Goal: Transaction & Acquisition: Purchase product/service

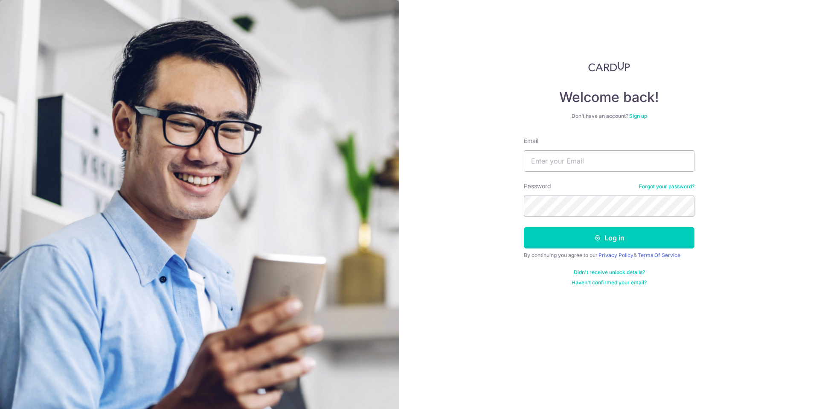
click at [564, 172] on form "Email Password Forgot your password? Log in By continuing you agree to our Priv…" at bounding box center [609, 211] width 171 height 149
click at [569, 162] on input "Email" at bounding box center [609, 160] width 171 height 21
type input "wjkoh005@gmail.com"
click at [524, 227] on button "Log in" at bounding box center [609, 237] width 171 height 21
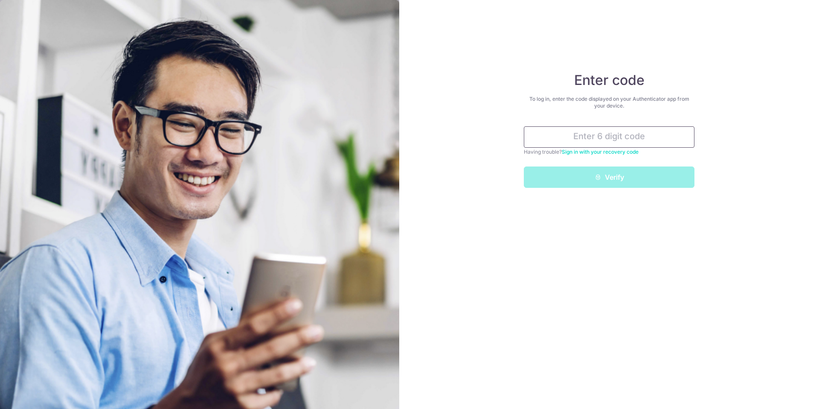
click at [637, 134] on input "text" at bounding box center [609, 136] width 171 height 21
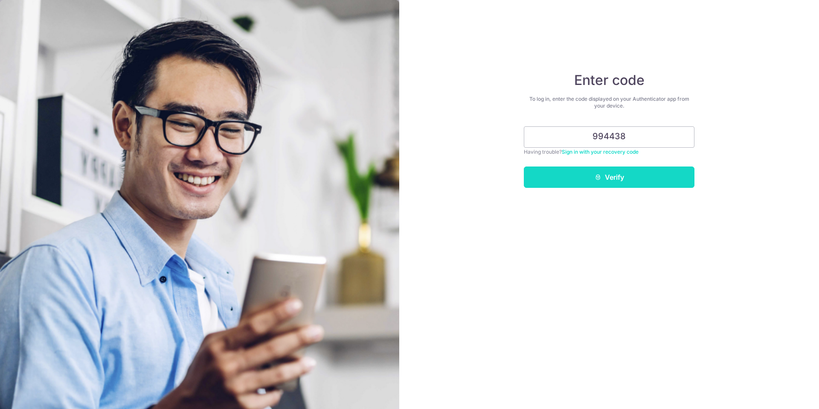
type input "994438"
click at [631, 172] on button "Verify" at bounding box center [609, 176] width 171 height 21
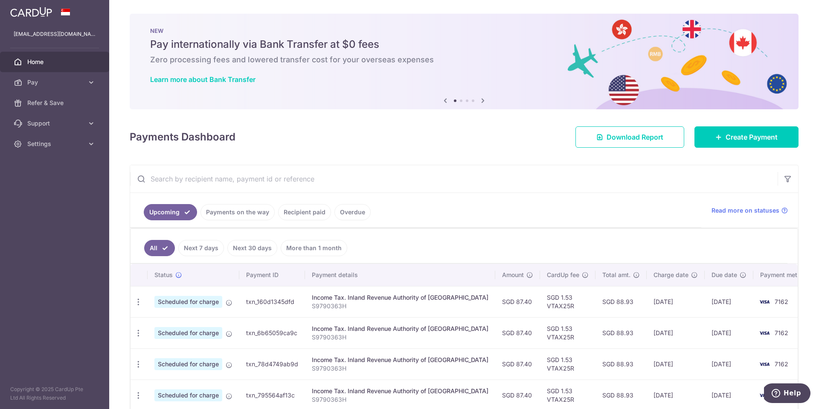
scroll to position [106, 0]
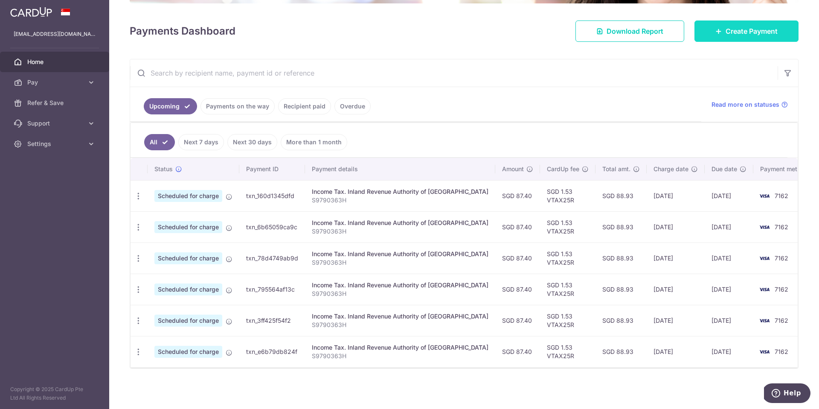
click at [717, 32] on icon at bounding box center [718, 31] width 7 height 7
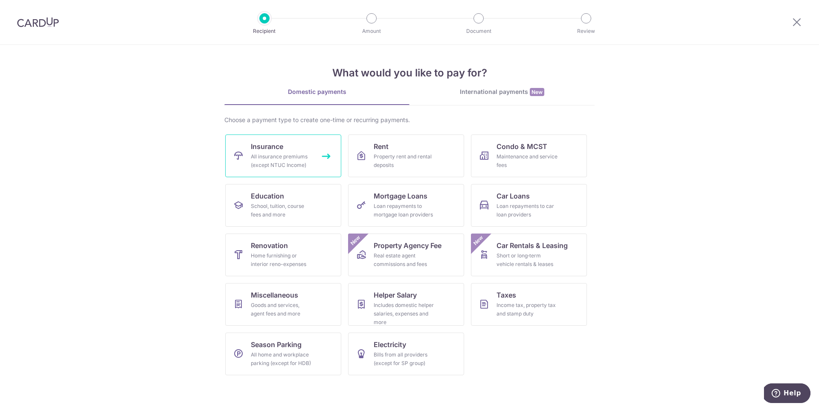
click at [308, 163] on div "All insurance premiums (except NTUC Income)" at bounding box center [281, 160] width 61 height 17
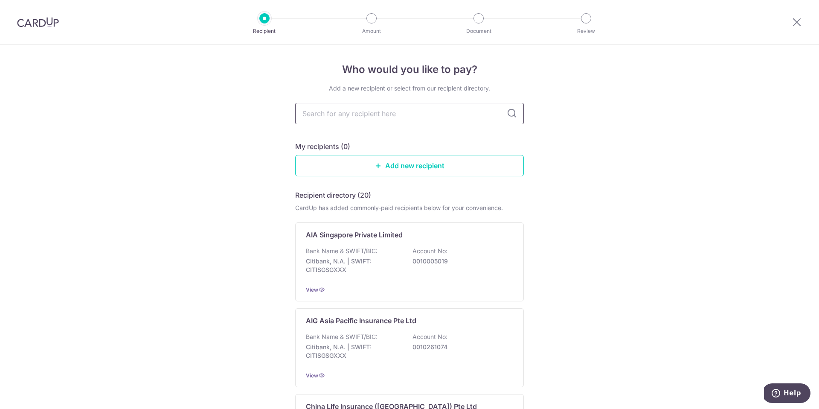
click at [374, 122] on input "text" at bounding box center [409, 113] width 229 height 21
click at [311, 106] on input "text" at bounding box center [409, 113] width 229 height 21
click at [400, 117] on input "text" at bounding box center [409, 113] width 229 height 21
type input "great"
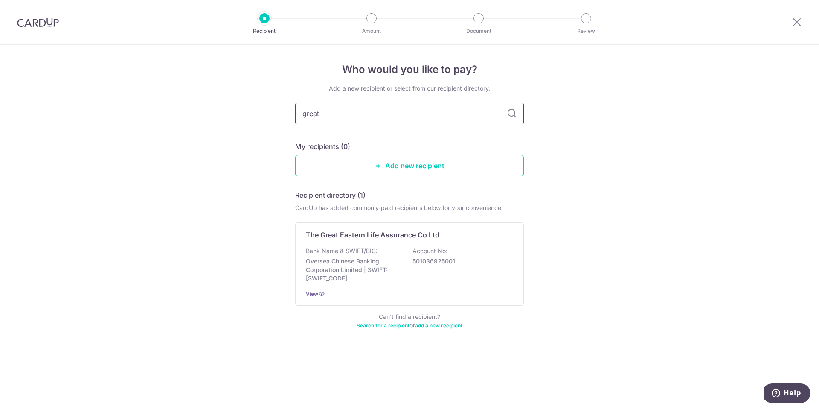
click at [324, 110] on input "great" at bounding box center [409, 113] width 229 height 21
click at [364, 240] on div "The Great Eastern Life Assurance Co Ltd Bank Name & SWIFT/BIC: Oversea Chinese …" at bounding box center [409, 263] width 229 height 83
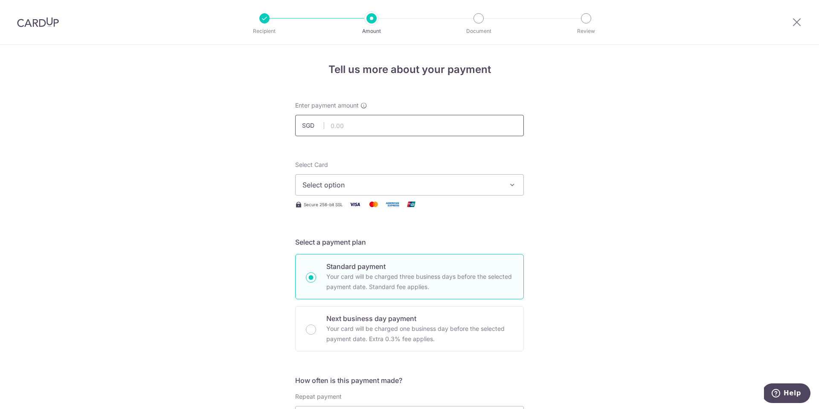
click at [384, 120] on input "text" at bounding box center [409, 125] width 229 height 21
type input "355.63"
drag, startPoint x: 295, startPoint y: 149, endPoint x: 301, endPoint y: 161, distance: 13.4
click at [314, 180] on span "Select option" at bounding box center [401, 185] width 199 height 10
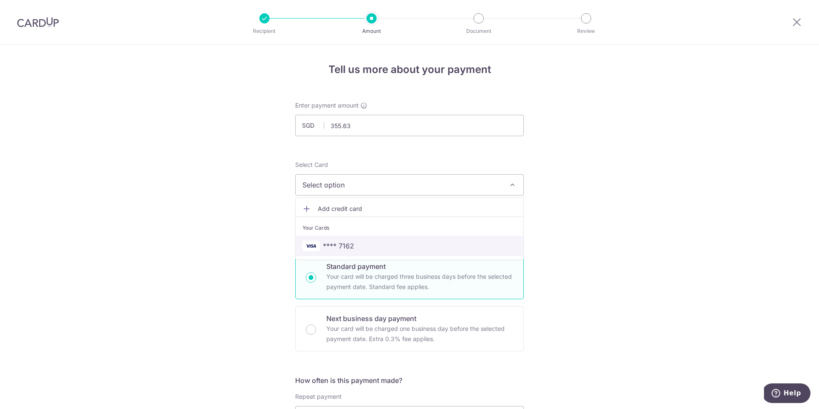
click at [333, 244] on span "**** 7162" at bounding box center [338, 246] width 31 height 10
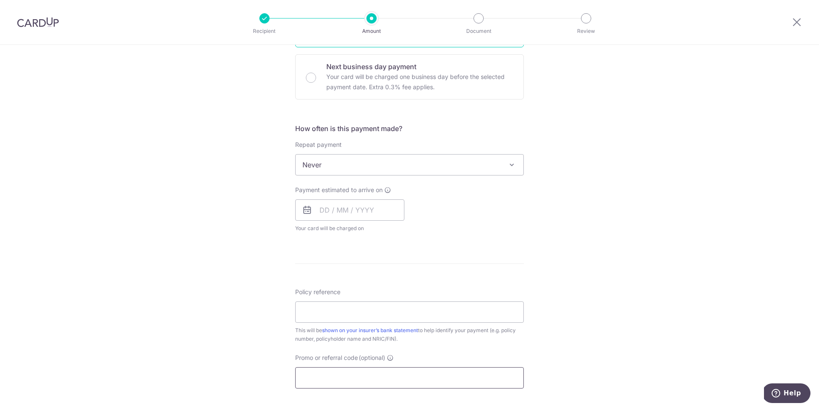
scroll to position [389, 0]
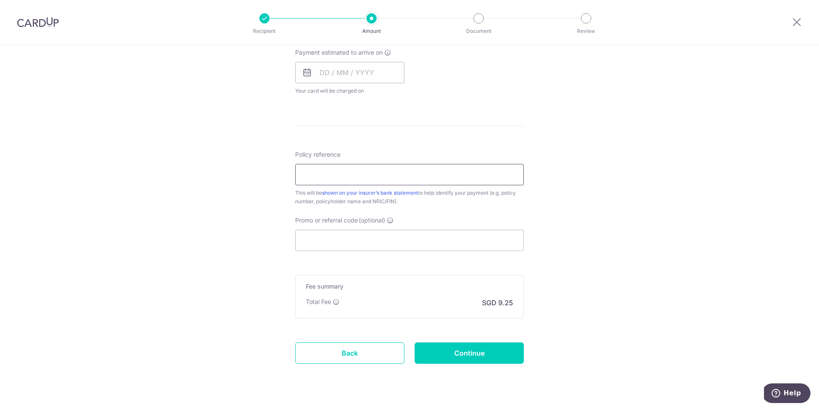
click at [429, 173] on input "Policy reference" at bounding box center [409, 174] width 229 height 21
paste input "0088064696"
type input "0088064696"
click at [556, 179] on div "Tell us more about your payment Enter payment amount SGD 355.63 355.63 Select C…" at bounding box center [409, 42] width 819 height 772
click at [465, 233] on input "Promo or referral code (optional)" at bounding box center [409, 240] width 229 height 21
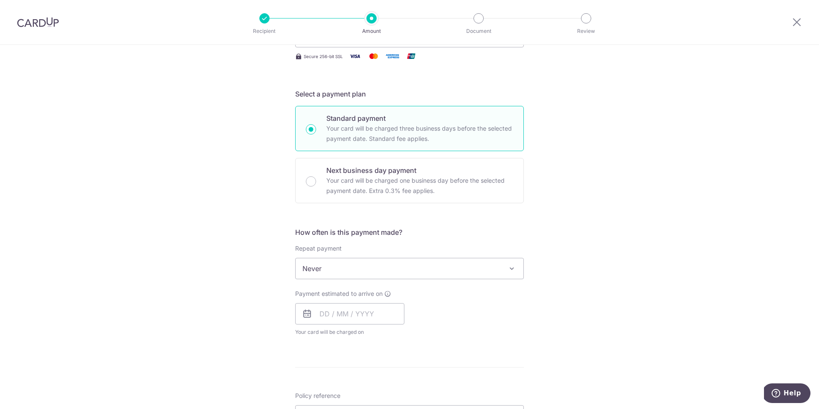
scroll to position [310, 0]
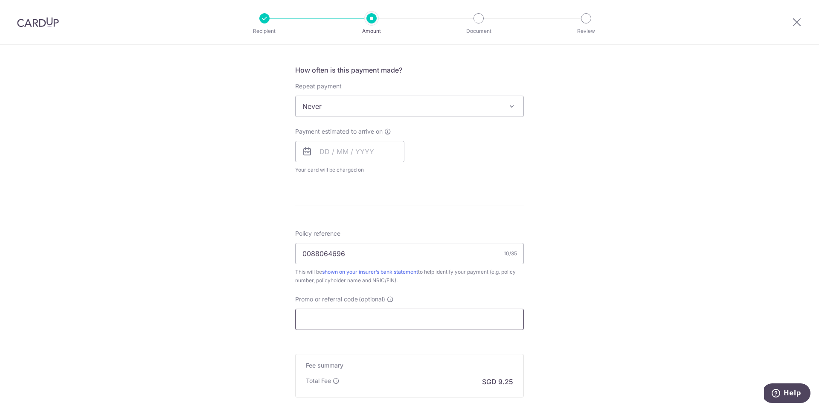
paste input "MILELION"
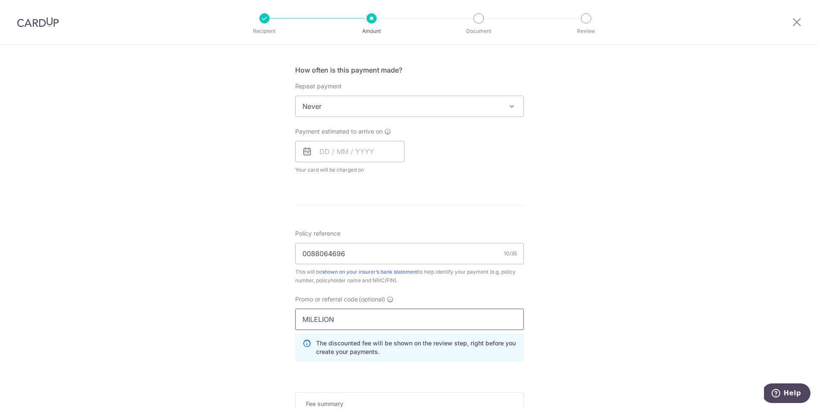
type input "MILELION"
click at [584, 295] on div "Tell us more about your payment Enter payment amount SGD 355.63 355.63 Select C…" at bounding box center [409, 140] width 819 height 810
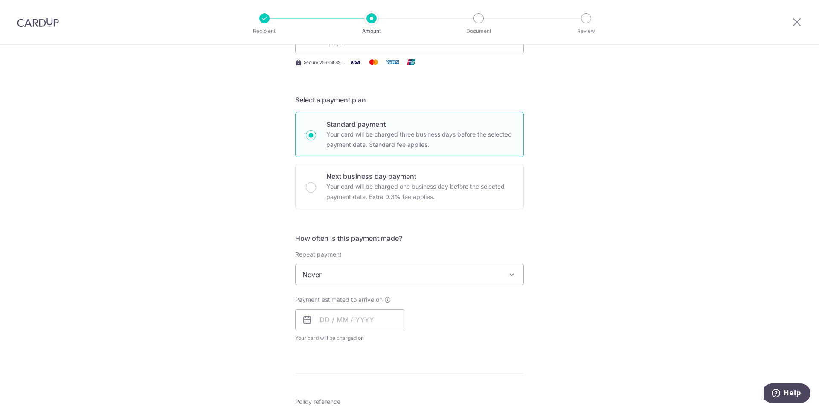
scroll to position [259, 0]
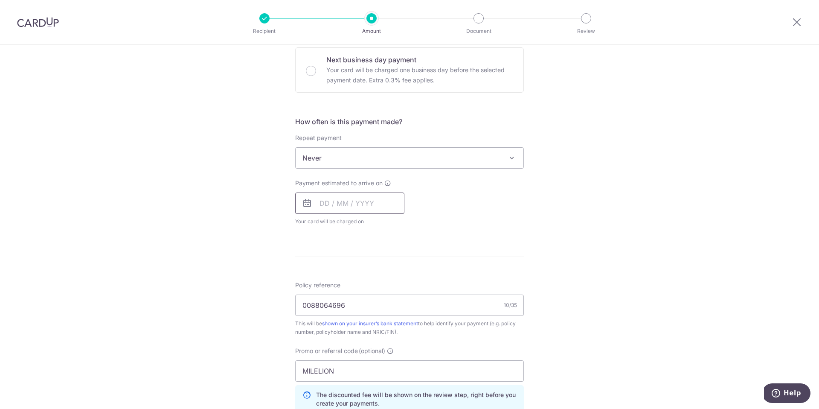
click at [340, 207] on input "text" at bounding box center [349, 202] width 109 height 21
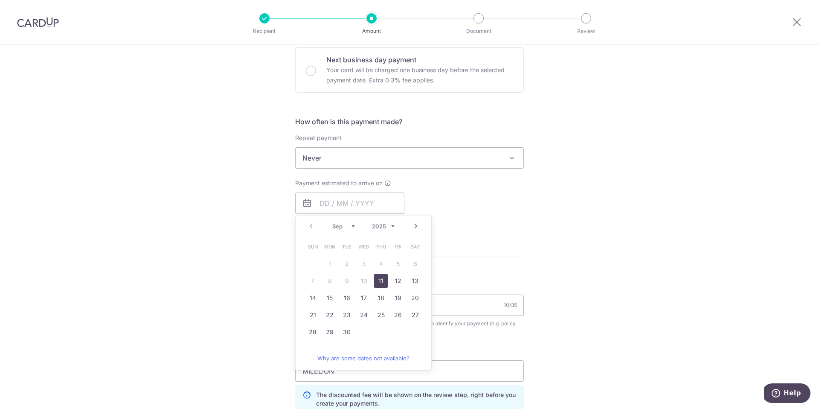
click at [380, 285] on link "11" at bounding box center [381, 281] width 14 height 14
type input "[DATE]"
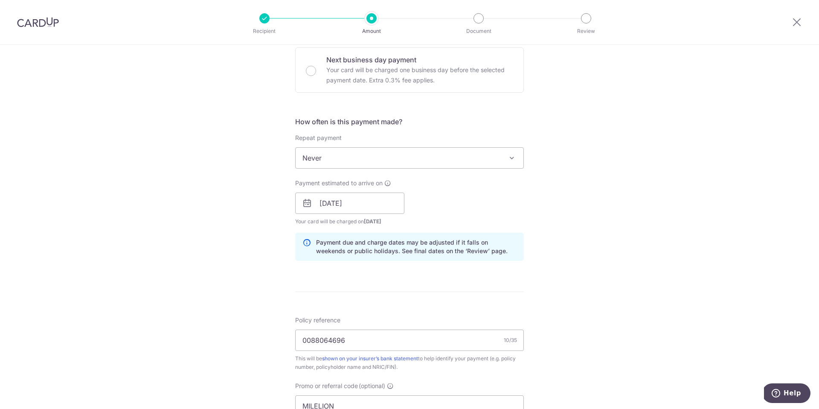
click at [523, 202] on div "Payment estimated to arrive on 11/09/2025 Prev Next Sep Oct Nov Dec 2025 2026 2…" at bounding box center [409, 202] width 239 height 47
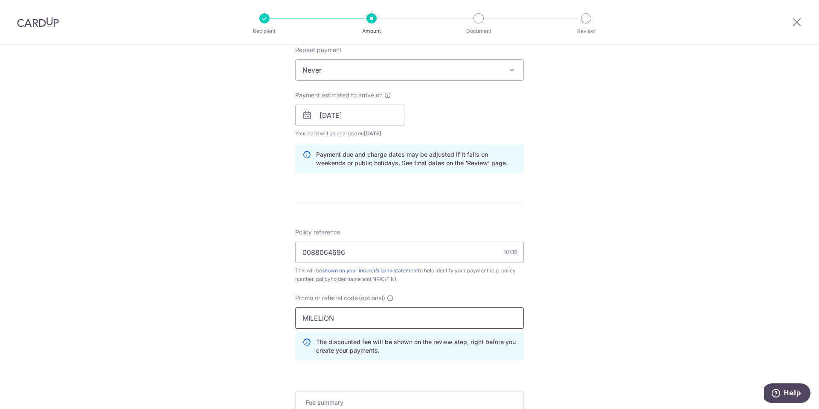
scroll to position [352, 0]
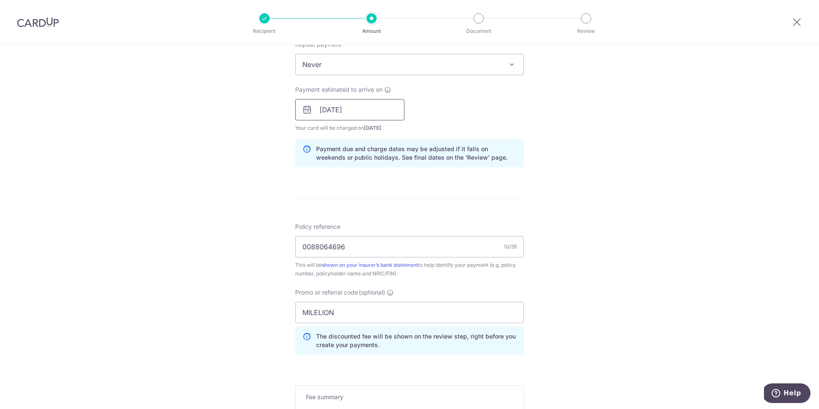
click at [376, 117] on input "[DATE]" at bounding box center [349, 109] width 109 height 21
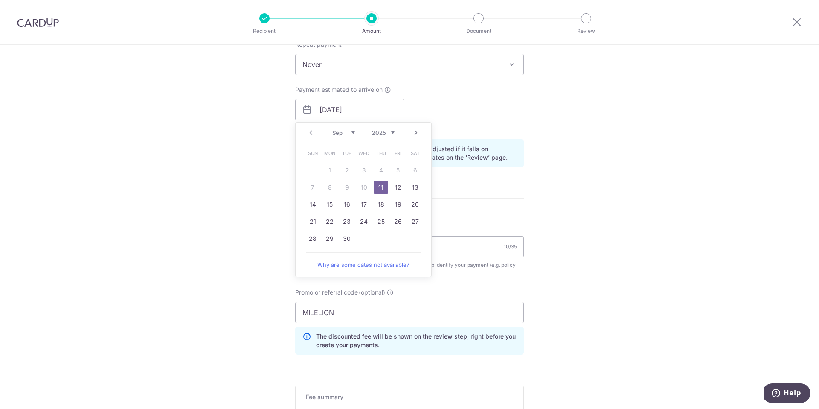
click at [379, 188] on link "11" at bounding box center [381, 187] width 14 height 14
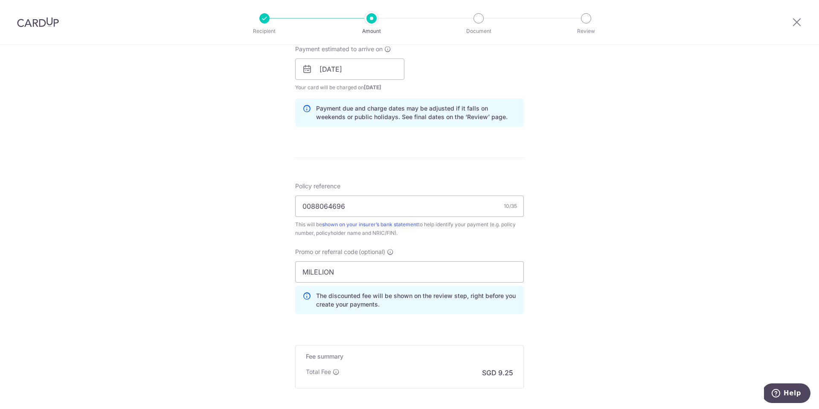
scroll to position [448, 0]
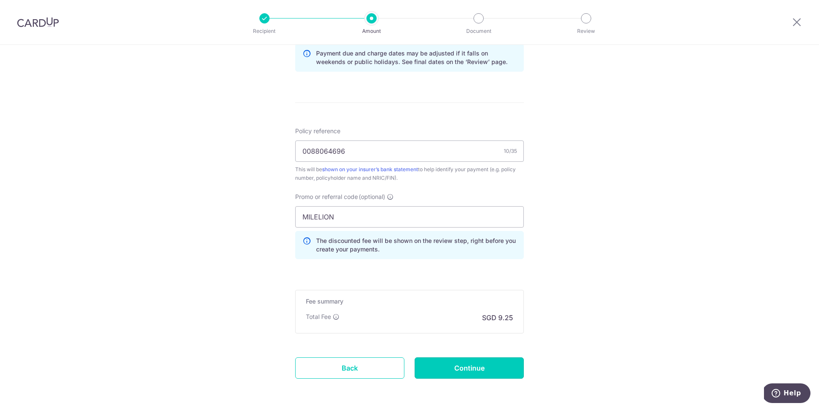
click at [477, 367] on input "Continue" at bounding box center [469, 367] width 109 height 21
type input "Create Schedule"
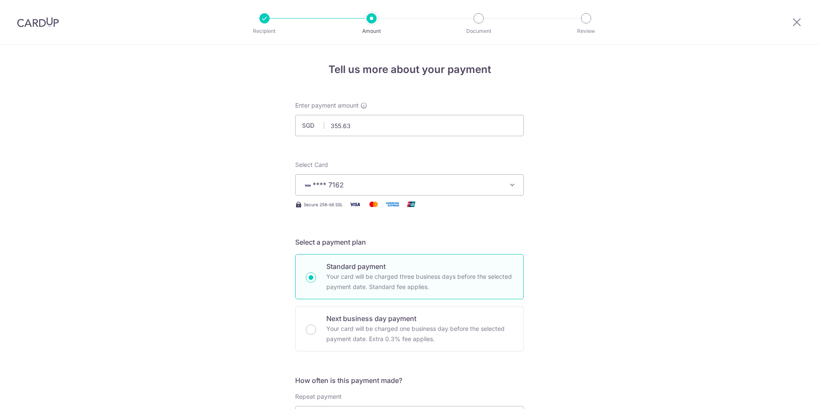
scroll to position [493, 0]
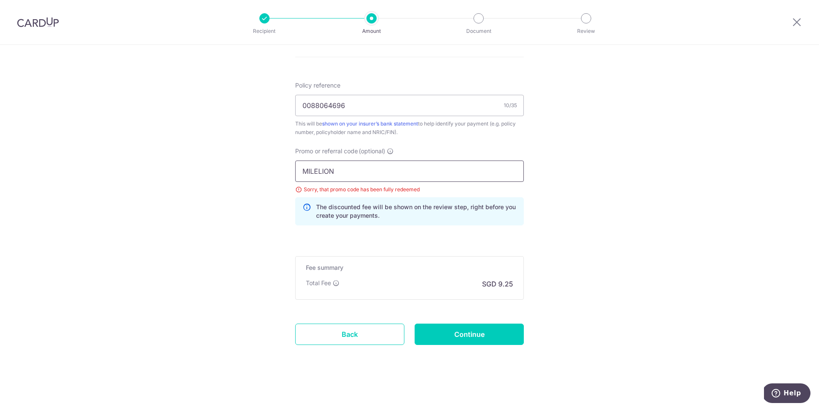
click at [362, 177] on input "MILELION" at bounding box center [409, 170] width 229 height 21
paste input "OFF225"
type input "OFF225"
click at [453, 327] on input "Continue" at bounding box center [469, 333] width 109 height 21
type input "Update Schedule"
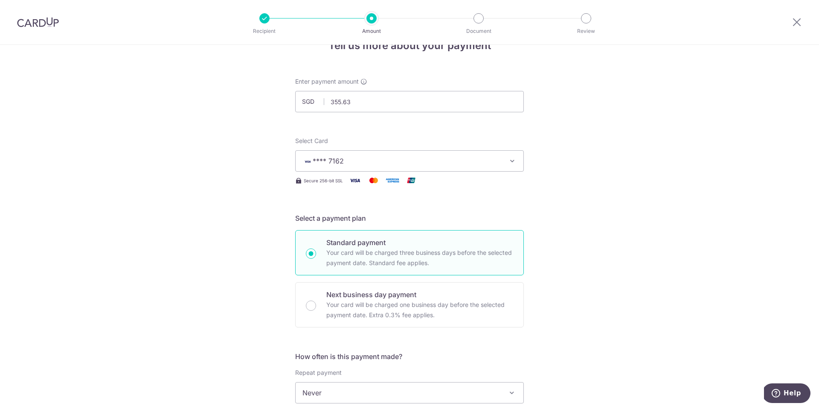
scroll to position [0, 0]
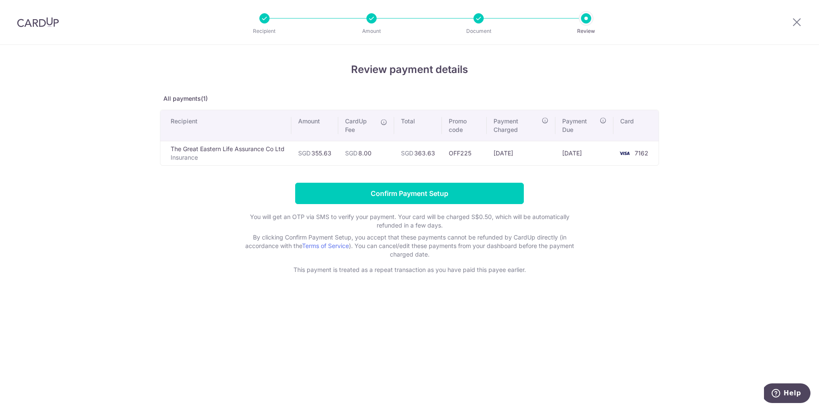
click at [477, 179] on div "Review payment details All payments(1) Recipient Amount CardUp Fee Total Promo …" at bounding box center [409, 168] width 499 height 212
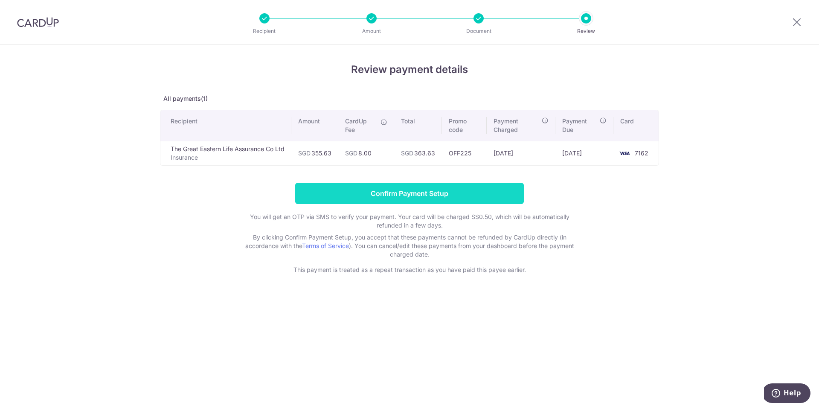
click at [472, 186] on input "Confirm Payment Setup" at bounding box center [409, 193] width 229 height 21
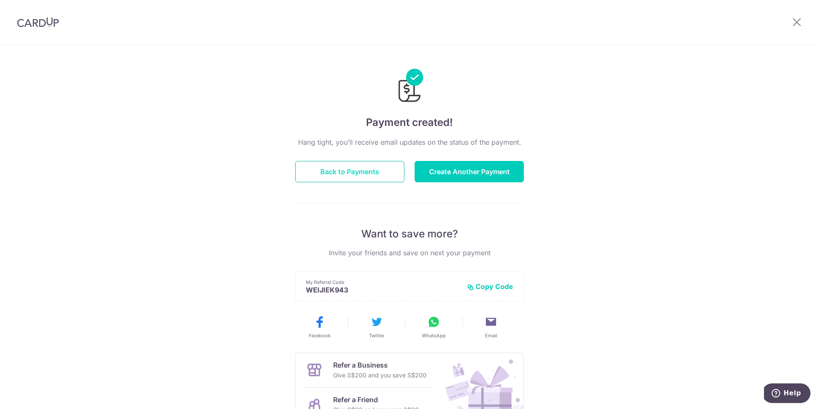
click at [352, 168] on button "Back to Payments" at bounding box center [349, 171] width 109 height 21
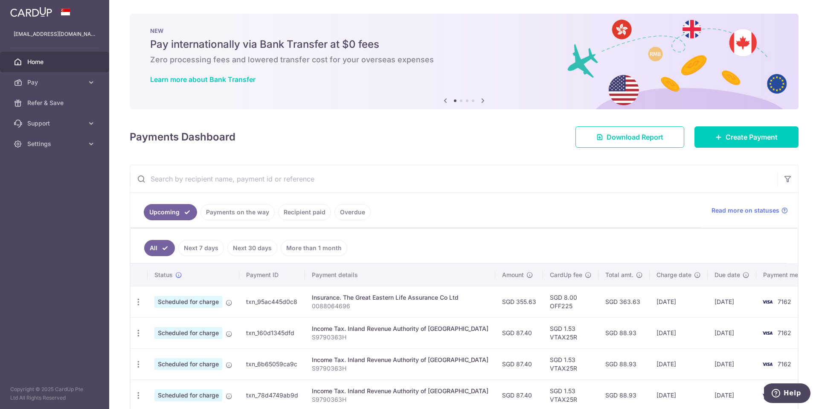
scroll to position [137, 0]
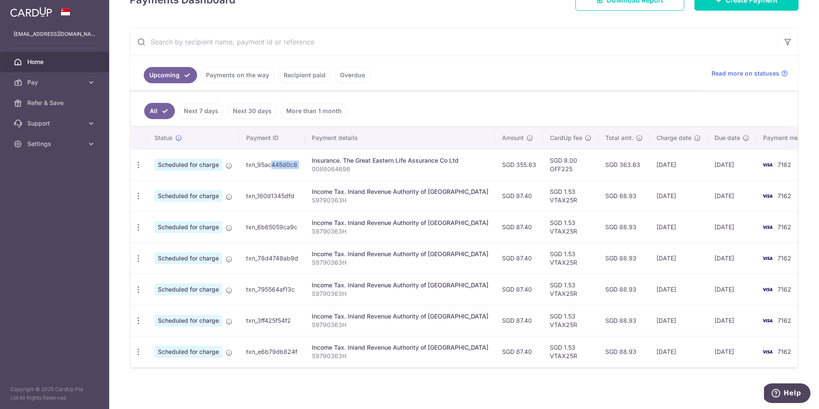
drag, startPoint x: 248, startPoint y: 161, endPoint x: 306, endPoint y: 163, distance: 57.6
click at [306, 163] on tr "Update payment Cancel payment Scheduled for charge txn_95ac445d0c8 Insurance. T…" at bounding box center [476, 164] width 691 height 31
click at [305, 163] on td "Insurance. The Great Eastern Life Assurance Co Ltd 0088064696" at bounding box center [400, 164] width 190 height 31
click at [134, 161] on icon "button" at bounding box center [138, 164] width 9 height 9
click at [212, 161] on span "Scheduled for charge" at bounding box center [188, 165] width 68 height 12
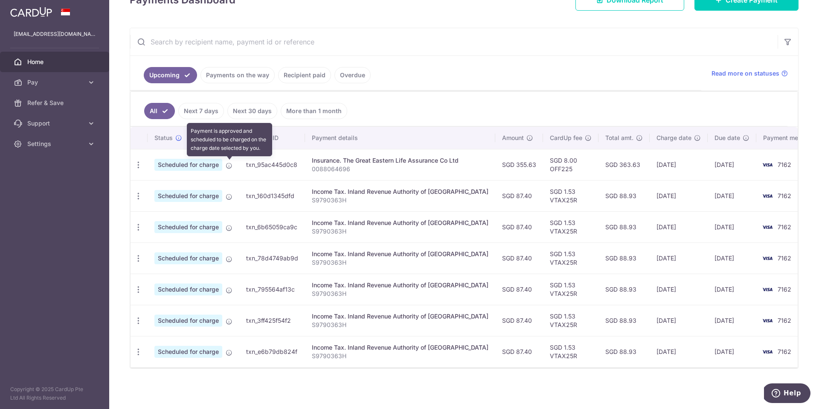
click at [231, 165] on icon at bounding box center [229, 165] width 7 height 7
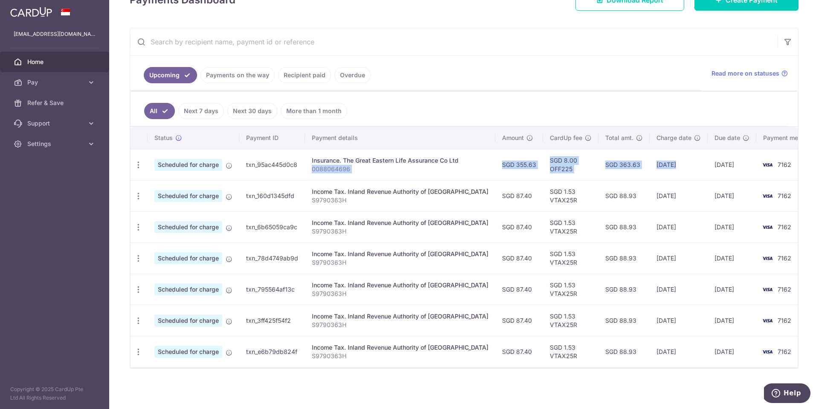
drag, startPoint x: 364, startPoint y: 166, endPoint x: 648, endPoint y: 165, distance: 283.3
click at [648, 165] on tr "Update payment Cancel payment Scheduled for charge txn_95ac445d0c8 Insurance. T…" at bounding box center [476, 164] width 691 height 31
click at [650, 165] on td "[DATE]" at bounding box center [679, 164] width 58 height 31
drag, startPoint x: 703, startPoint y: 167, endPoint x: 554, endPoint y: 161, distance: 149.0
click at [557, 161] on tr "Update payment Cancel payment Scheduled for charge txn_95ac445d0c8 Insurance. T…" at bounding box center [476, 164] width 691 height 31
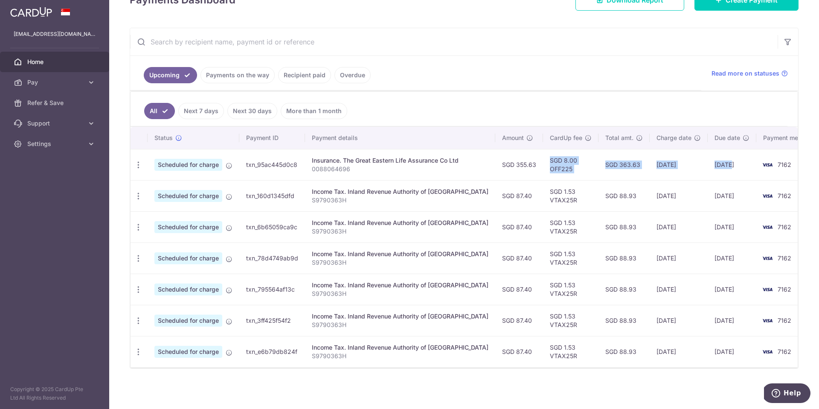
click at [549, 161] on td "SGD 8.00 OFF225" at bounding box center [570, 164] width 55 height 31
click at [137, 167] on icon "button" at bounding box center [138, 164] width 9 height 9
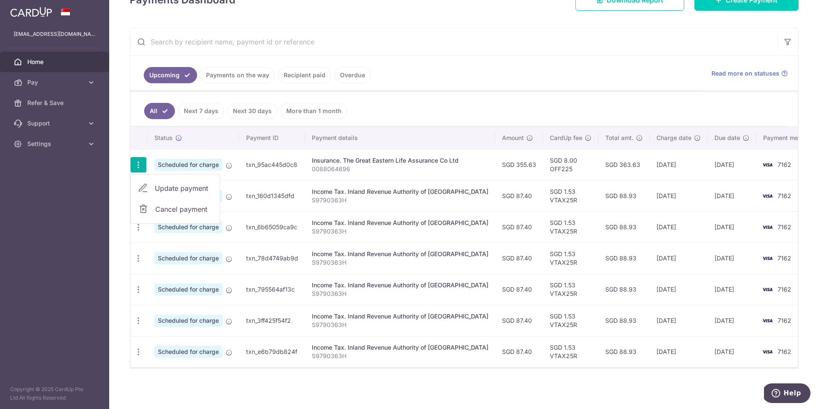
click at [144, 182] on link "Update payment" at bounding box center [175, 188] width 89 height 20
radio input "true"
type input "355.63"
type input "[DATE]"
type input "0088064696"
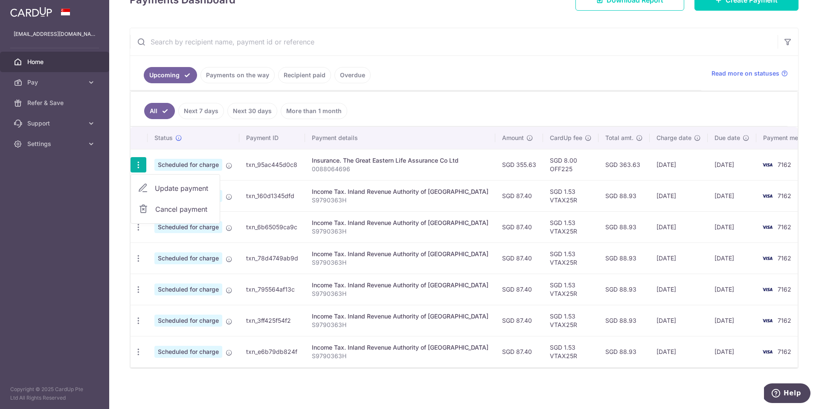
type input "OFF225"
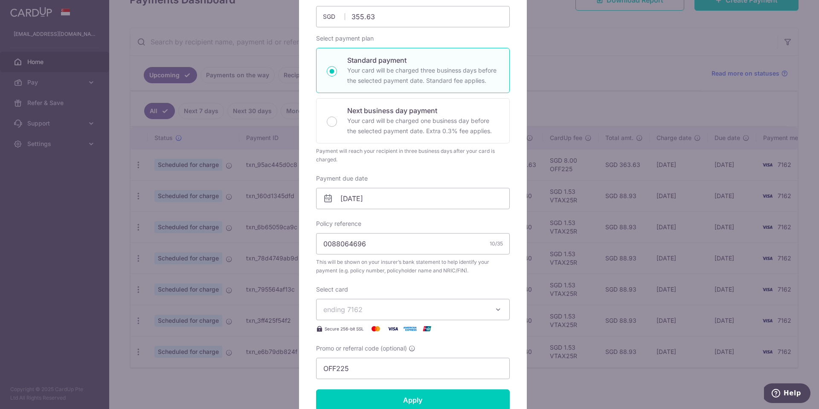
scroll to position [62, 0]
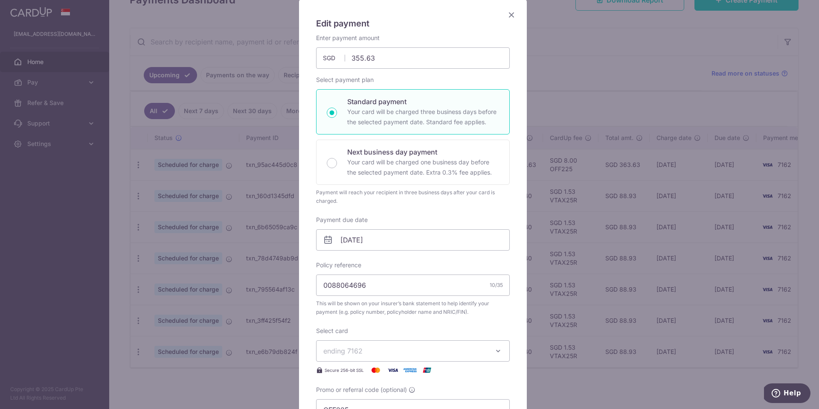
click at [506, 12] on icon "Close" at bounding box center [511, 14] width 10 height 11
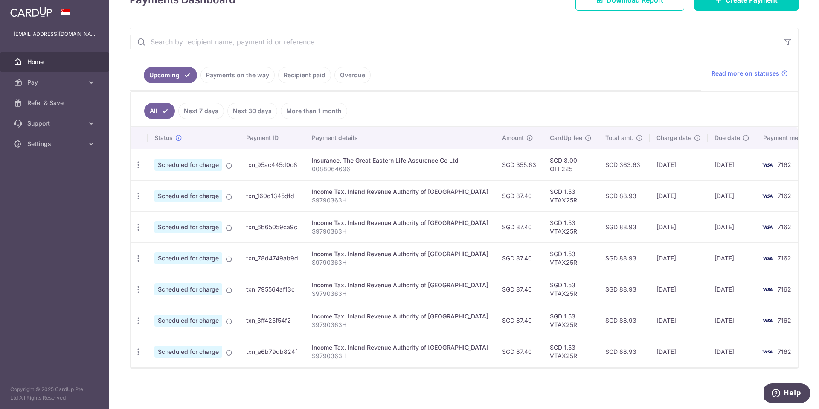
drag, startPoint x: 593, startPoint y: 165, endPoint x: 612, endPoint y: 165, distance: 18.3
click at [612, 165] on td "SGD 363.63" at bounding box center [624, 164] width 51 height 31
drag, startPoint x: 613, startPoint y: 165, endPoint x: 593, endPoint y: 164, distance: 19.6
click at [599, 164] on td "SGD 363.63" at bounding box center [624, 164] width 51 height 31
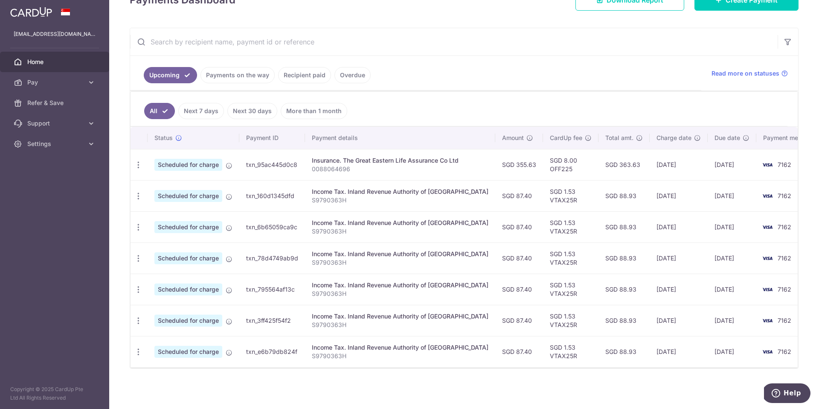
copy td "363.63"
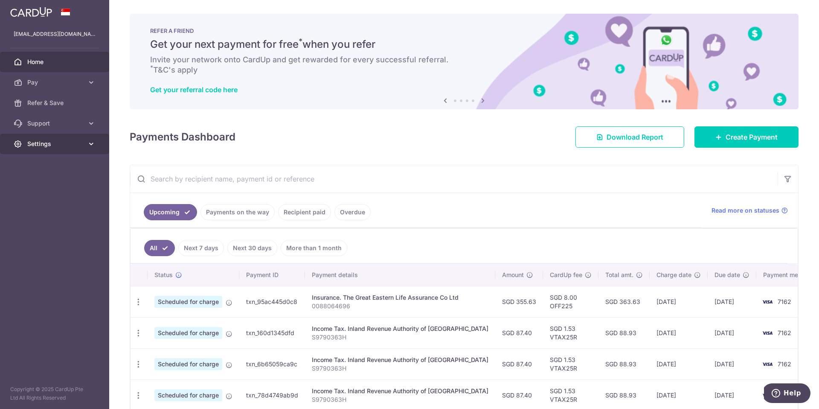
click at [72, 146] on span "Settings" at bounding box center [55, 144] width 56 height 9
click at [79, 183] on span "Logout" at bounding box center [55, 184] width 56 height 9
